Goal: Task Accomplishment & Management: Manage account settings

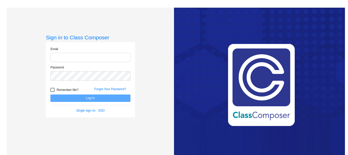
click at [66, 55] on input "email" at bounding box center [90, 57] width 80 height 9
click at [65, 57] on input "email" at bounding box center [90, 57] width 80 height 9
type input "csarbello@mantuaschool.com"
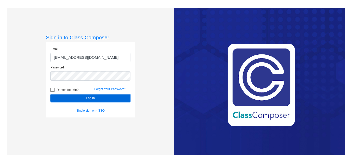
click at [74, 97] on button "Log In" at bounding box center [90, 97] width 80 height 7
click at [66, 99] on button "Log In" at bounding box center [90, 97] width 80 height 7
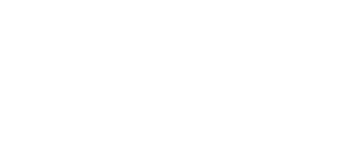
click at [147, 26] on mat-sidenav-content at bounding box center [174, 77] width 348 height 155
